Goal: Task Accomplishment & Management: Manage account settings

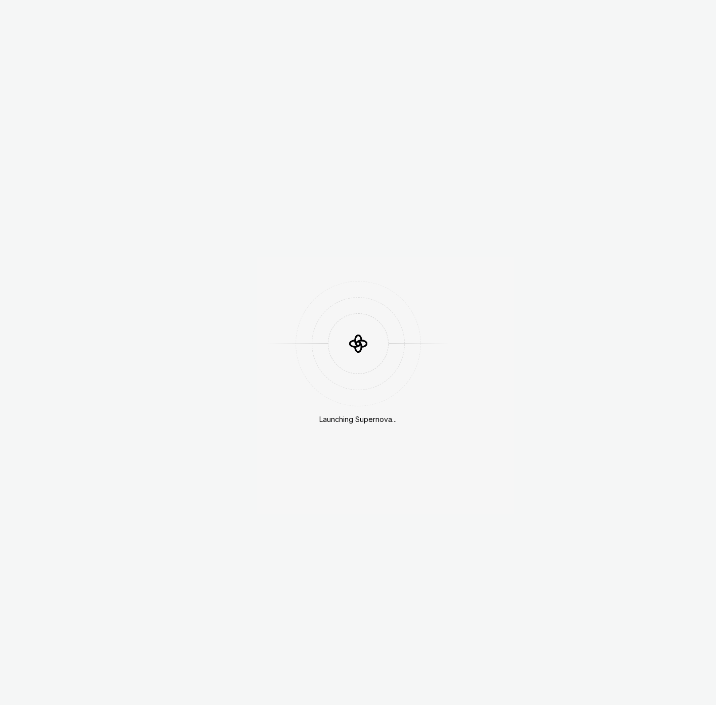
click at [247, 215] on div "Launching Supernova..." at bounding box center [358, 352] width 716 height 705
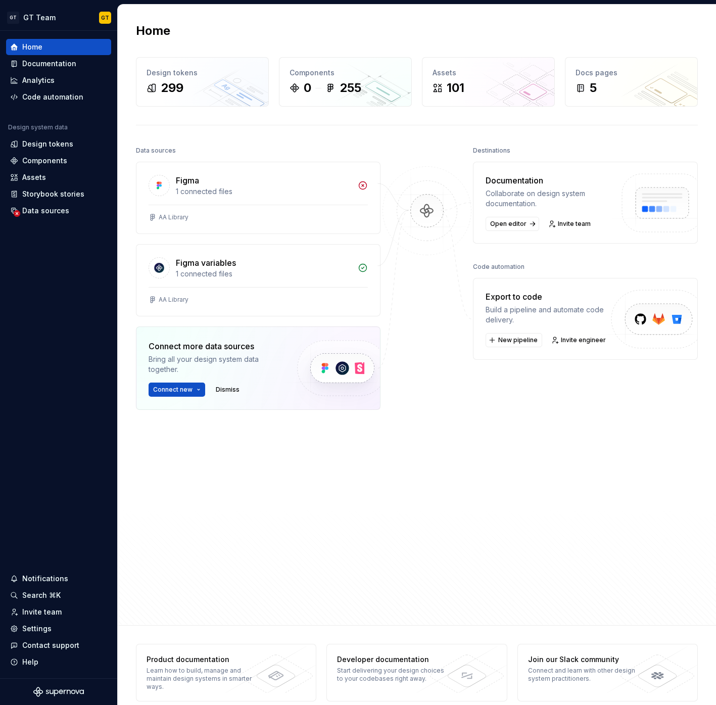
click at [128, 155] on div "Home Design tokens 299 Components 0 255 Assets 101 Docs pages 5 Data sources Fi…" at bounding box center [417, 315] width 598 height 620
click at [56, 629] on div "Settings" at bounding box center [58, 629] width 97 height 10
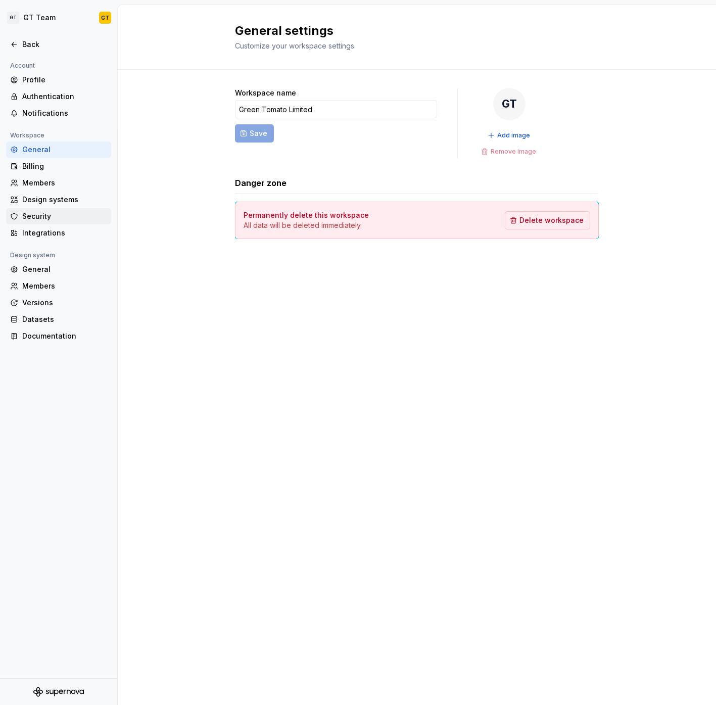
click at [70, 219] on div "Security" at bounding box center [64, 216] width 85 height 10
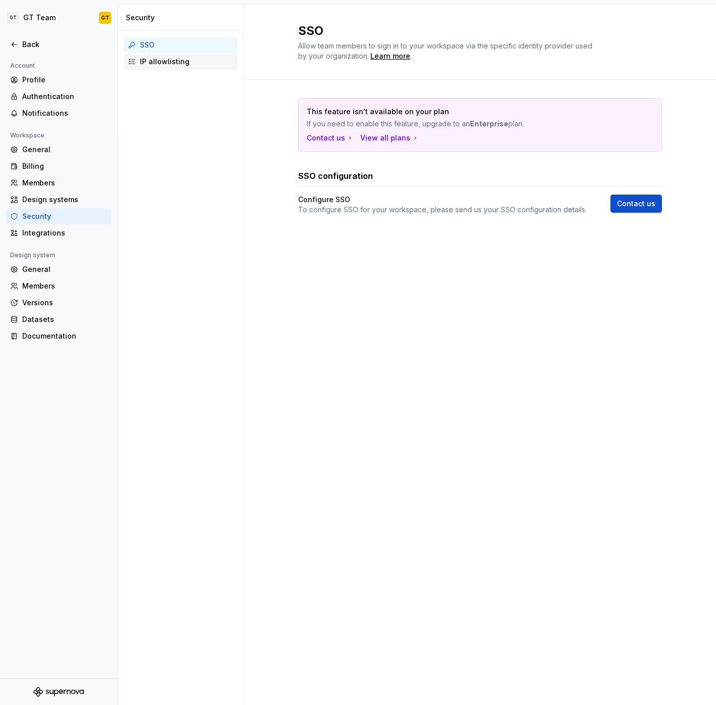
click at [158, 62] on div "IP allowlisting" at bounding box center [186, 62] width 93 height 10
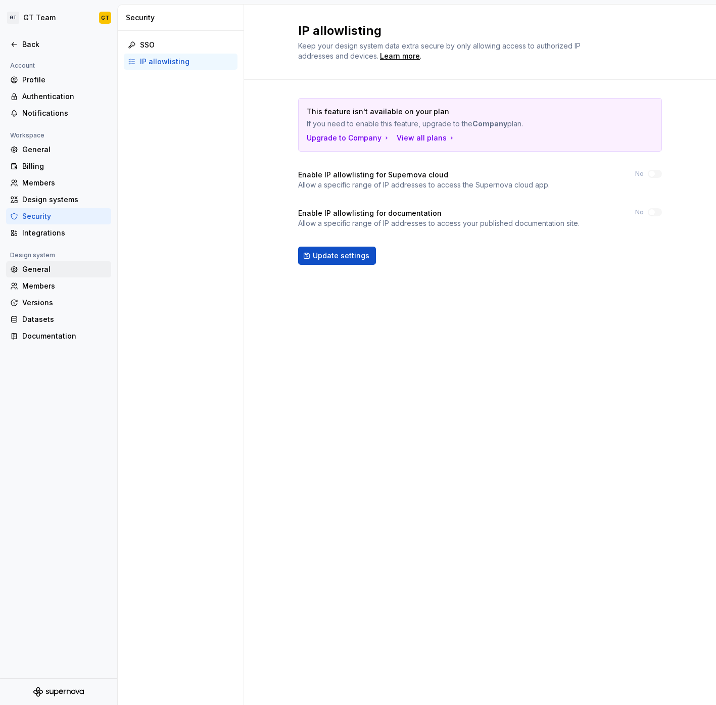
click at [46, 274] on div "General" at bounding box center [58, 269] width 105 height 16
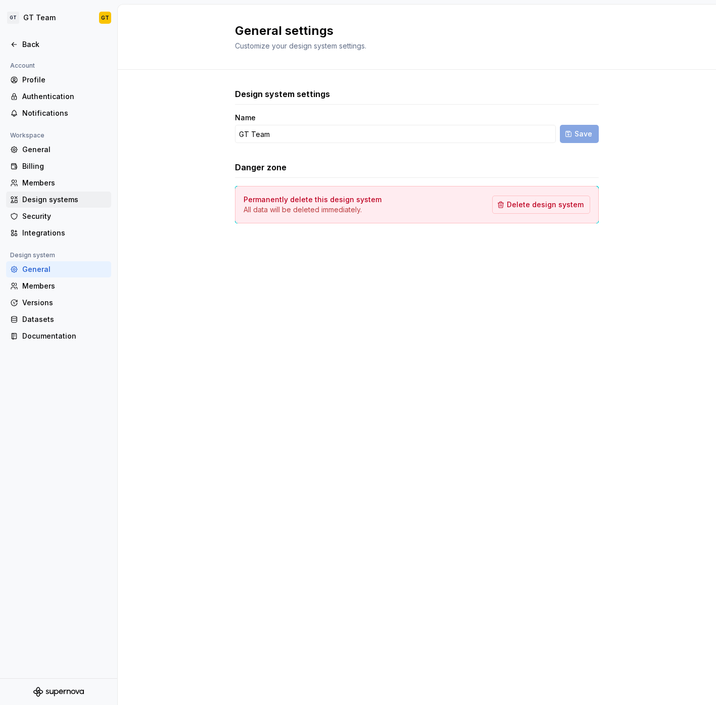
click at [52, 207] on div "Design systems" at bounding box center [58, 199] width 105 height 16
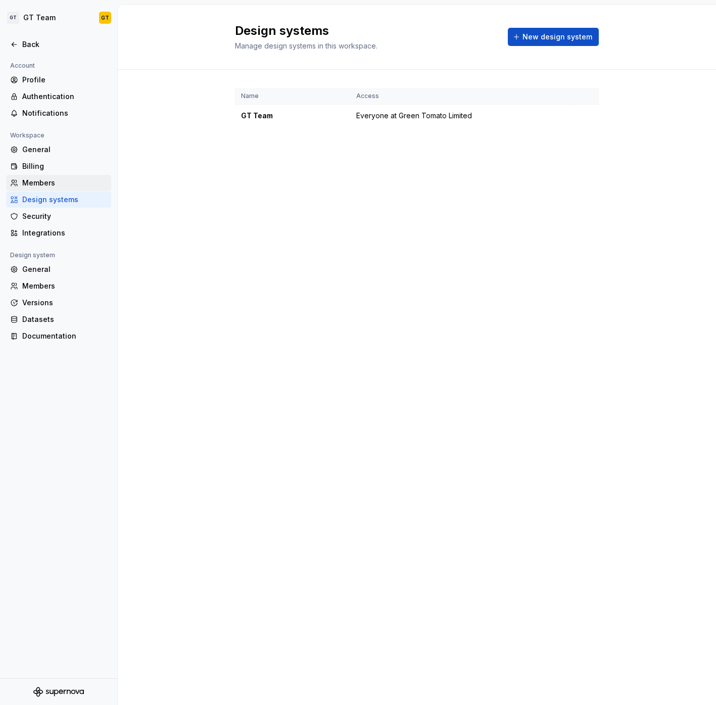
click at [47, 184] on div "Members" at bounding box center [64, 183] width 85 height 10
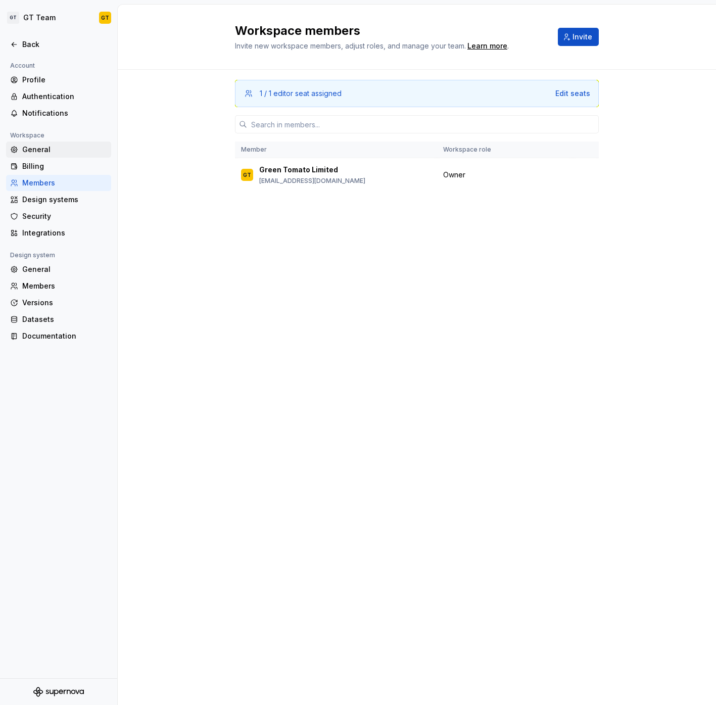
click at [36, 152] on div "General" at bounding box center [64, 150] width 85 height 10
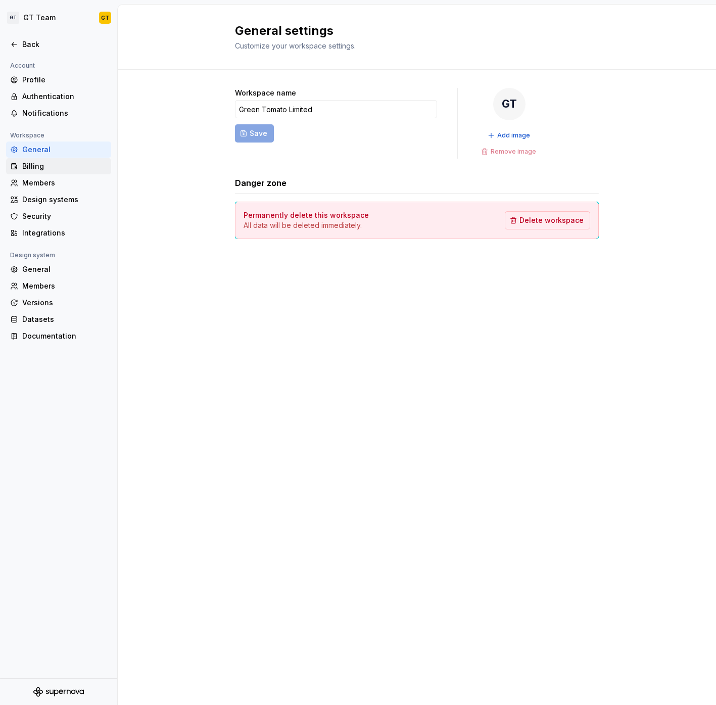
click at [44, 173] on div "Billing" at bounding box center [58, 166] width 105 height 16
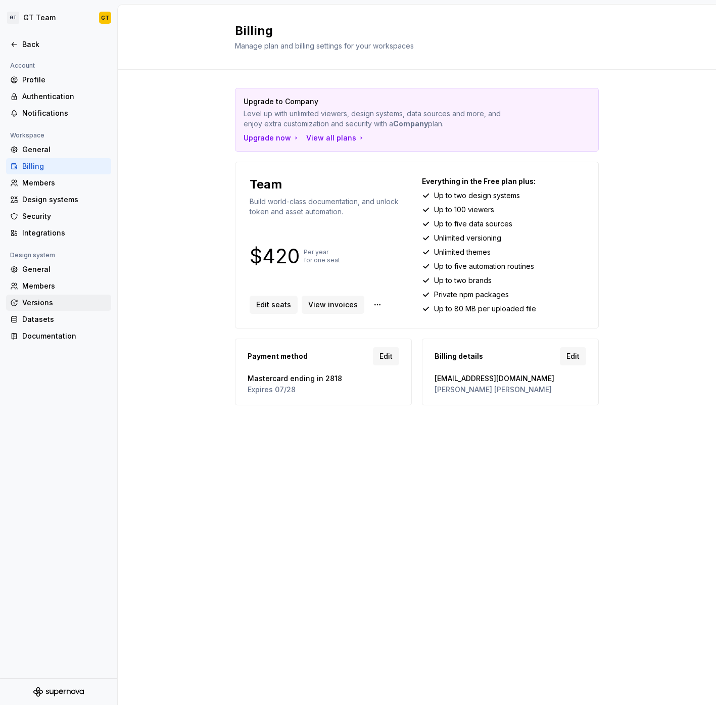
click at [56, 310] on div "Versions" at bounding box center [58, 303] width 105 height 16
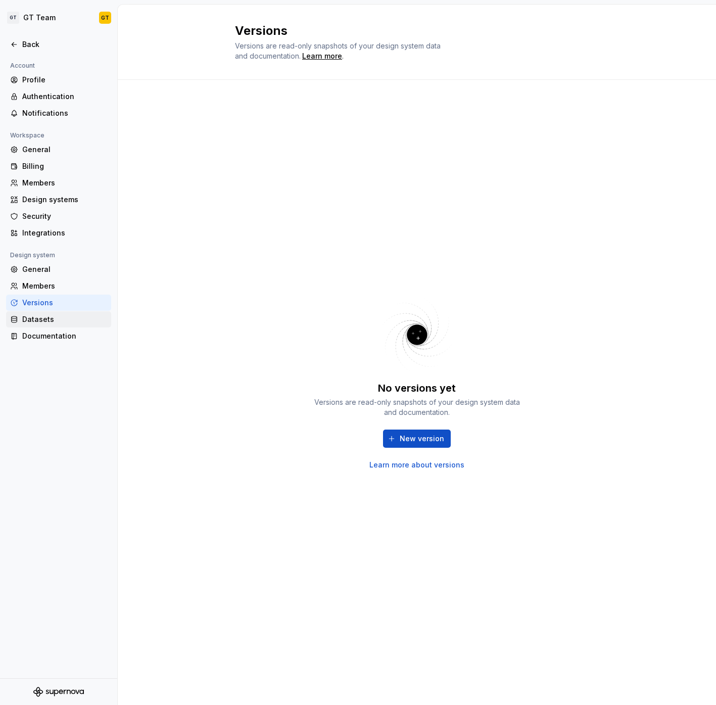
click at [61, 324] on div "Datasets" at bounding box center [58, 319] width 105 height 16
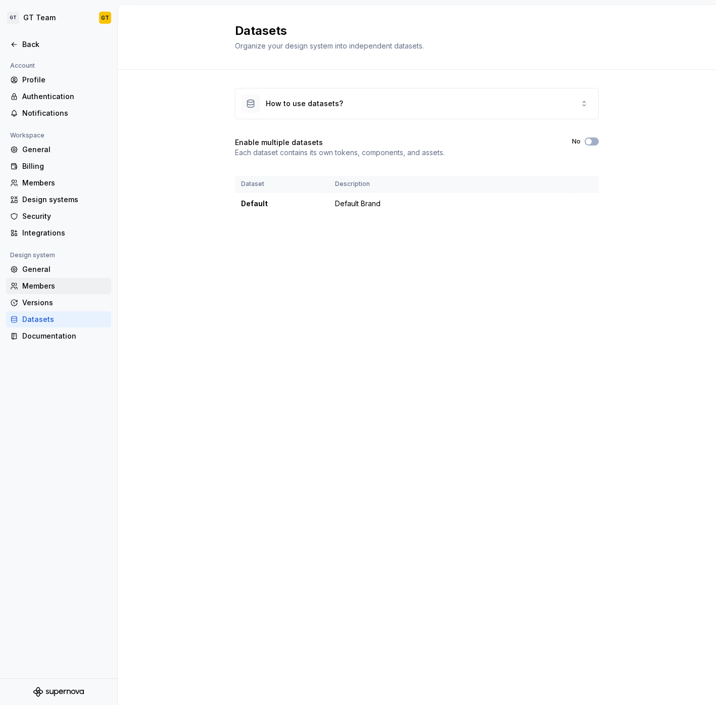
click at [54, 290] on div "Members" at bounding box center [64, 286] width 85 height 10
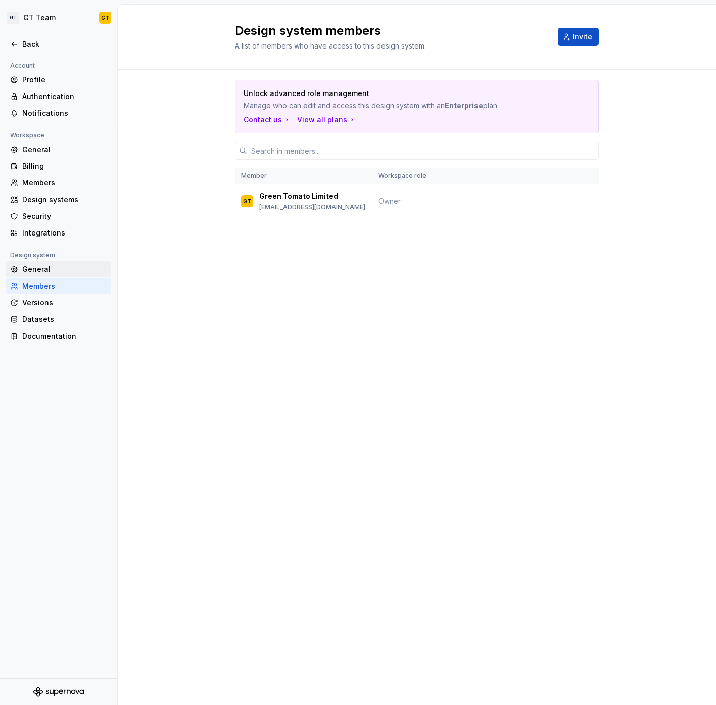
click at [54, 270] on div "General" at bounding box center [64, 269] width 85 height 10
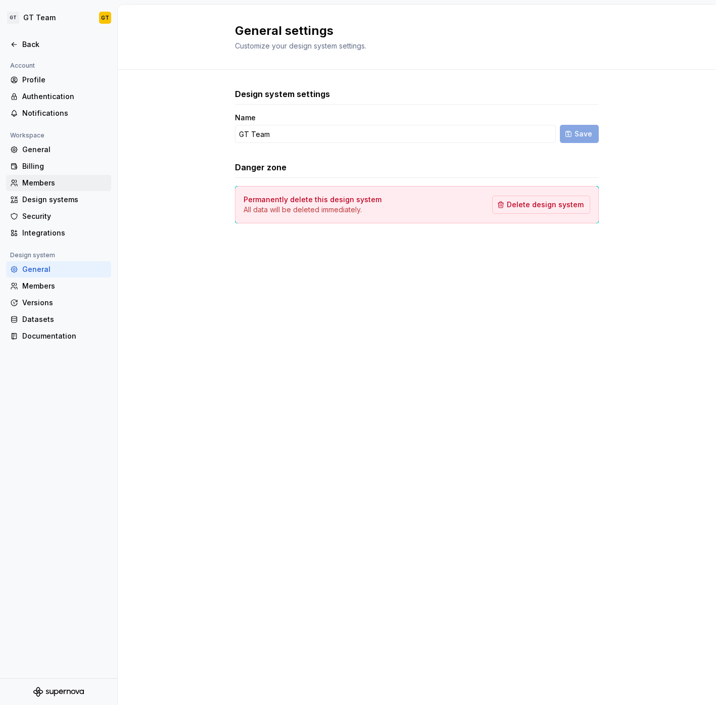
click at [49, 177] on div "Members" at bounding box center [58, 183] width 105 height 16
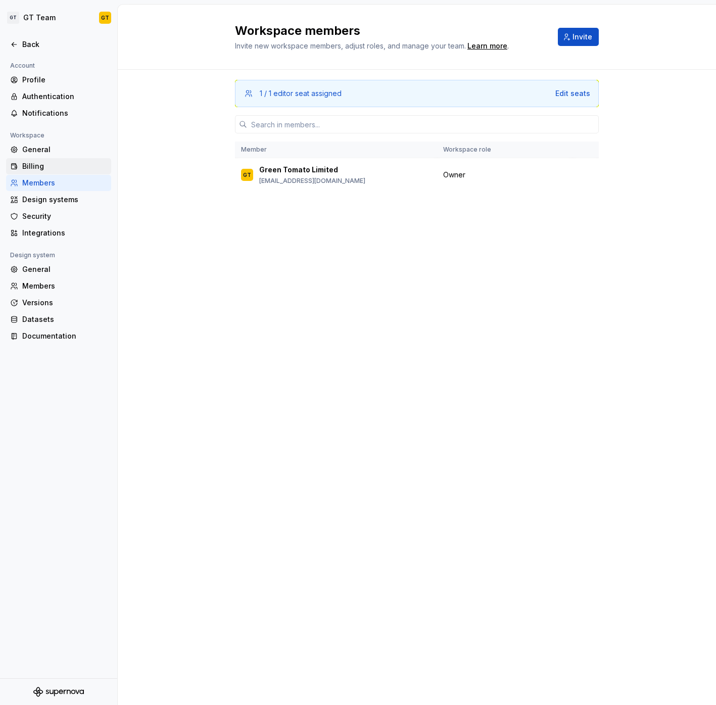
click at [53, 168] on div "Billing" at bounding box center [64, 166] width 85 height 10
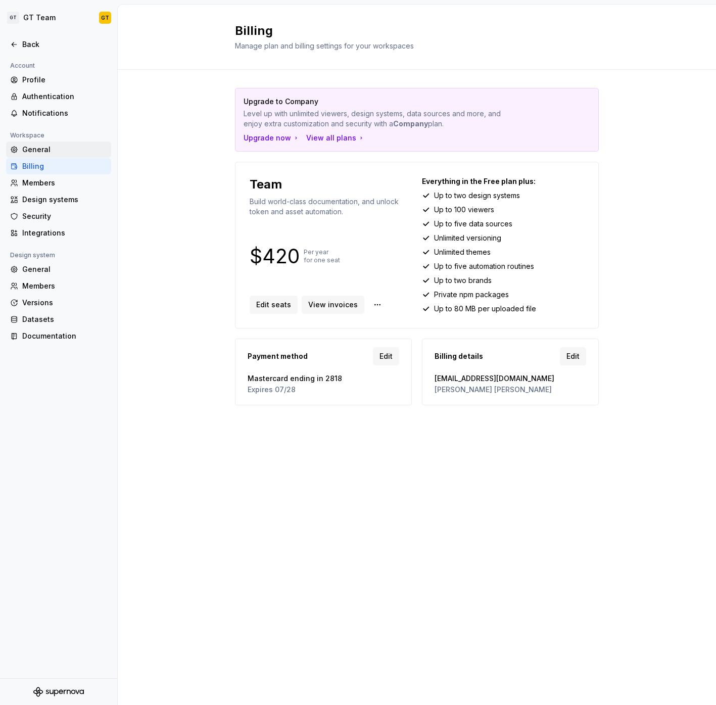
click at [46, 154] on div "General" at bounding box center [64, 150] width 85 height 10
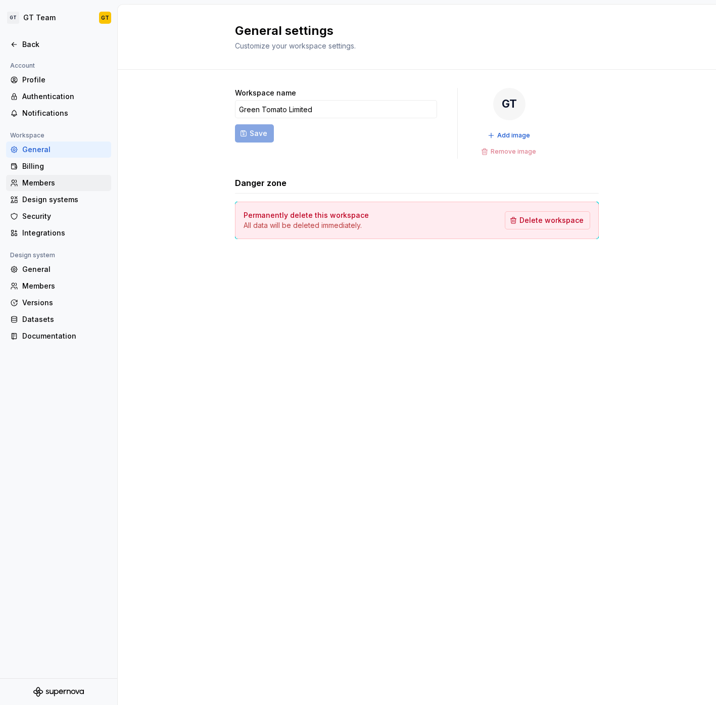
click at [56, 183] on div "Members" at bounding box center [64, 183] width 85 height 10
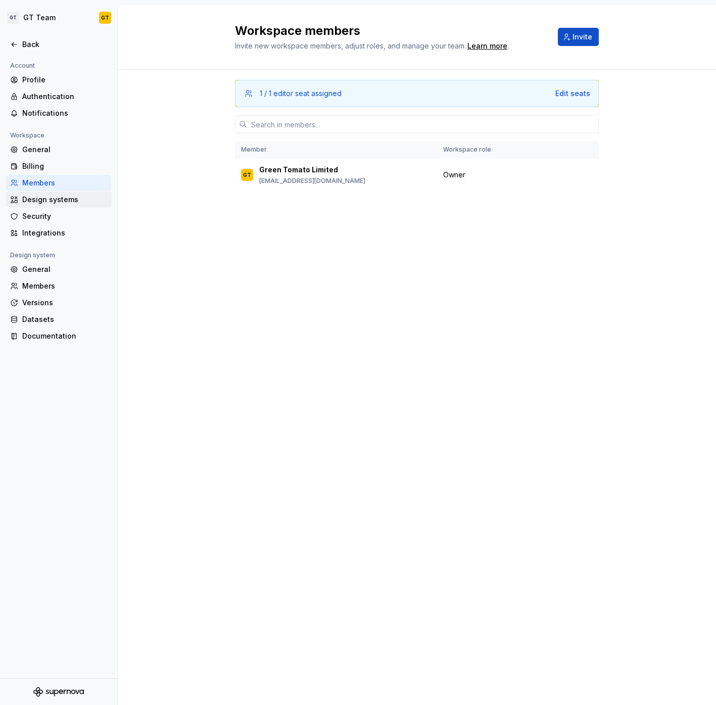
click at [59, 202] on div "Design systems" at bounding box center [64, 200] width 85 height 10
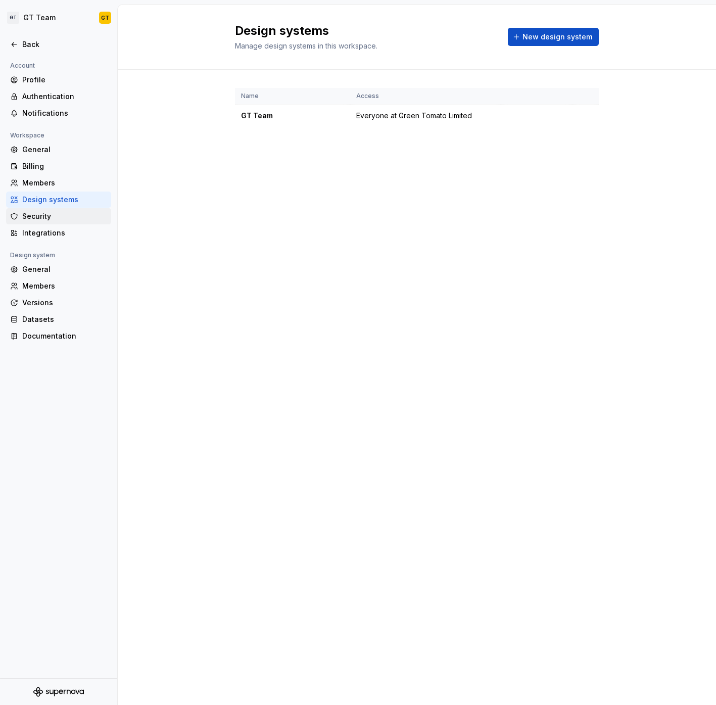
click at [55, 214] on div "Security" at bounding box center [64, 216] width 85 height 10
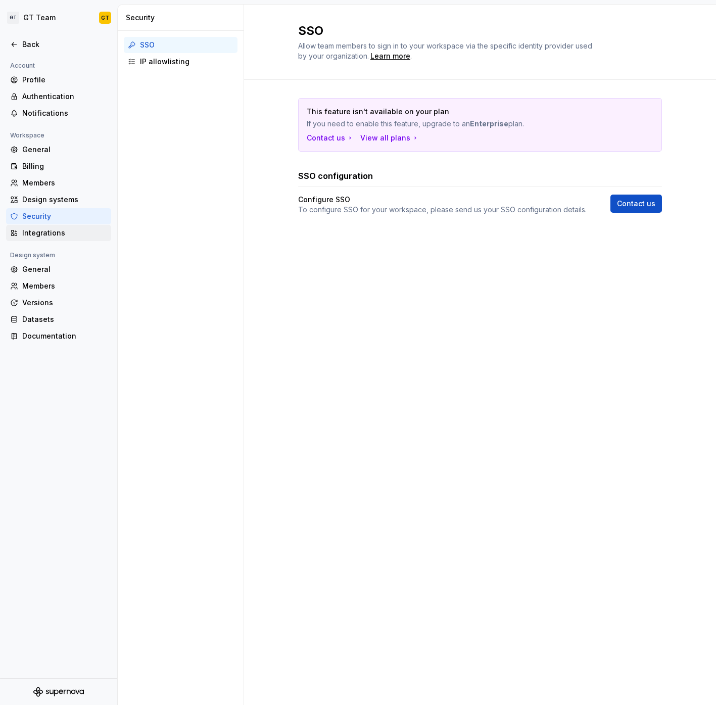
click at [59, 232] on div "Integrations" at bounding box center [64, 233] width 85 height 10
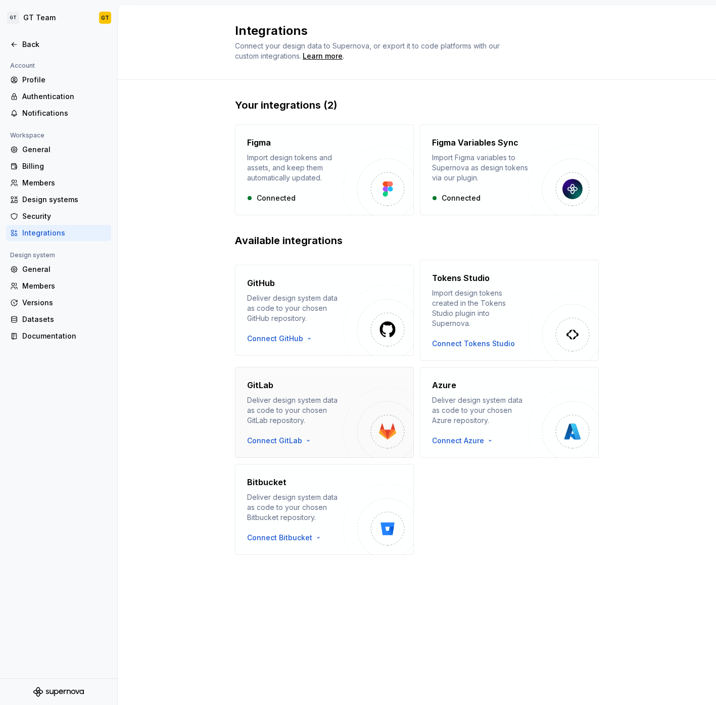
click at [281, 436] on div "GitLab Deliver design system data as code to your chosen GitLab repository. Con…" at bounding box center [324, 412] width 179 height 91
click at [295, 421] on div "GitLab Deliver design system data as code to your chosen GitLab repository. Con…" at bounding box center [295, 412] width 96 height 67
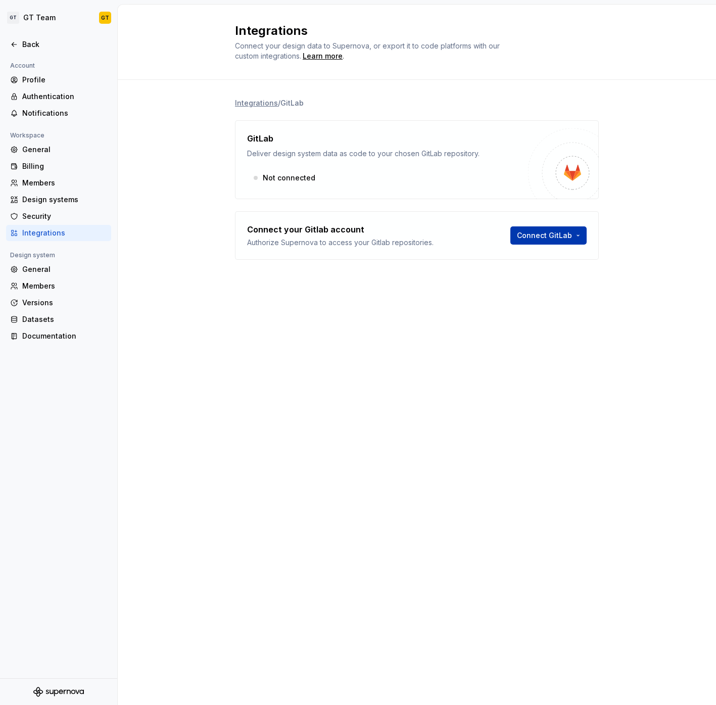
click at [546, 238] on html "GT GT Team GT Back Account Profile Authentication Notifications Workspace Gener…" at bounding box center [358, 352] width 716 height 705
click at [421, 275] on html "GT GT Team GT Back Account Profile Authentication Notifications Workspace Gener…" at bounding box center [358, 352] width 716 height 705
click at [528, 247] on div "Connect GitLab" at bounding box center [548, 235] width 76 height 24
click at [531, 243] on html "GT GT Team GT Back Account Profile Authentication Notifications Workspace Gener…" at bounding box center [358, 352] width 716 height 705
click at [369, 291] on html "GT GT Team GT Back Account Profile Authentication Notifications Workspace Gener…" at bounding box center [358, 352] width 716 height 705
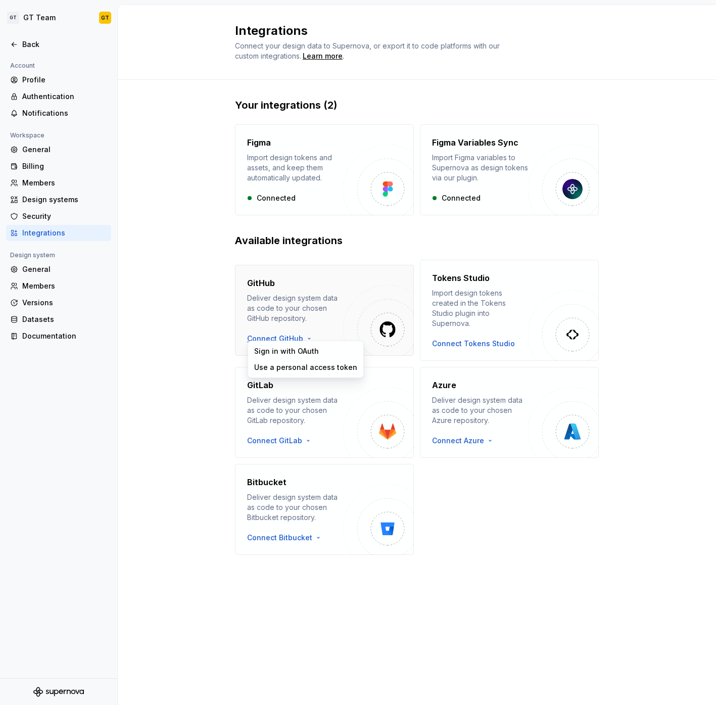
click at [301, 336] on html "GT GT Team GT Back Account Profile Authentication Notifications Workspace Gener…" at bounding box center [358, 352] width 716 height 705
click at [67, 335] on html "GT GT Team GT Back Account Profile Authentication Notifications Workspace Gener…" at bounding box center [358, 352] width 716 height 705
click at [64, 335] on div "Documentation" at bounding box center [64, 336] width 85 height 10
